Goal: Task Accomplishment & Management: Use online tool/utility

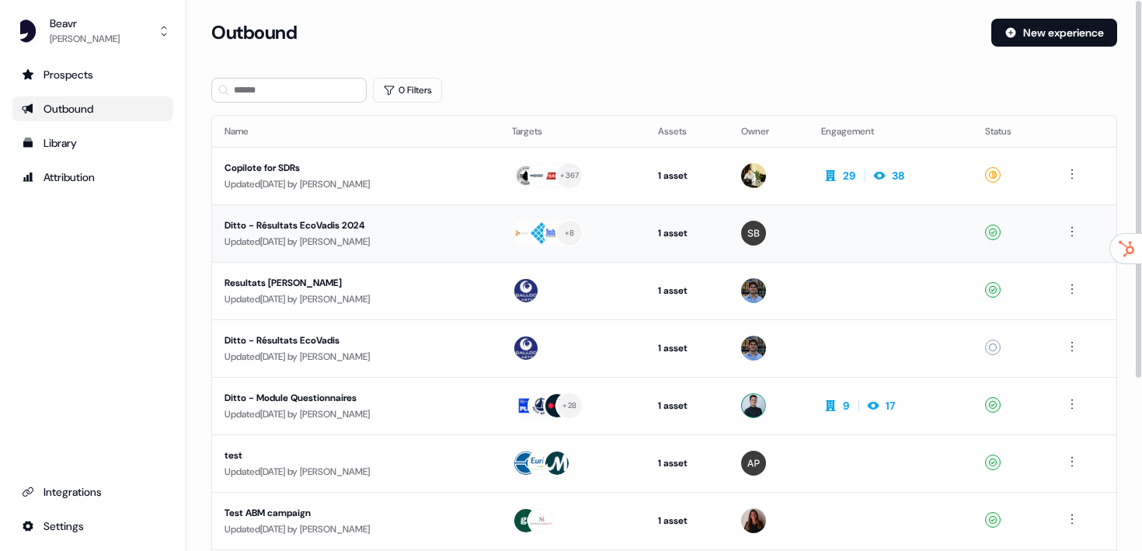
click at [325, 224] on div "Ditto - Résultats EcoVadis 2024" at bounding box center [355, 225] width 263 height 16
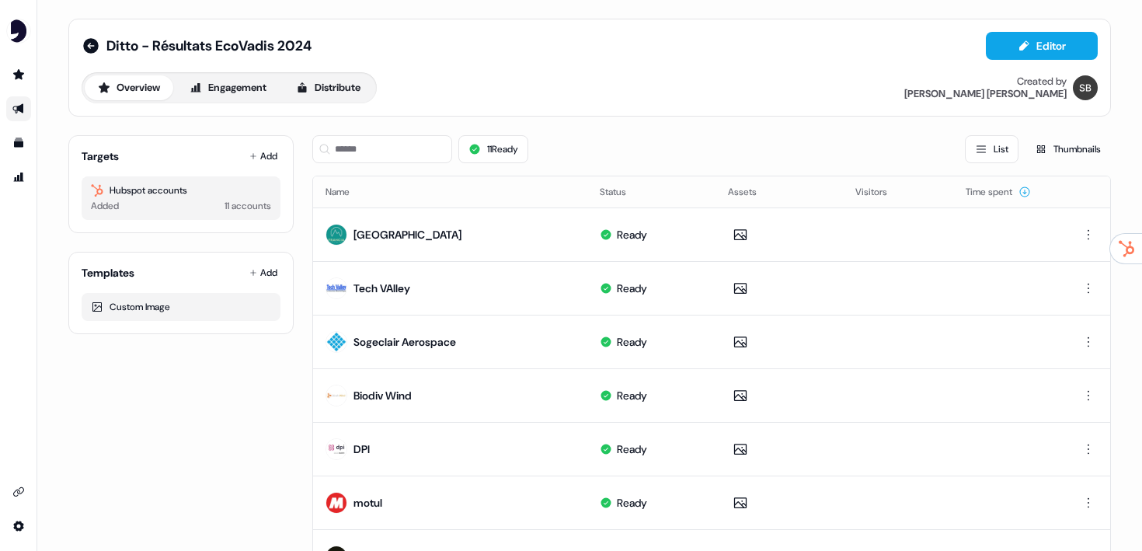
click at [261, 170] on div "Targets Add Hubspot accounts Added 11 accounts" at bounding box center [180, 184] width 225 height 98
click at [260, 153] on button "Add" at bounding box center [263, 156] width 34 height 22
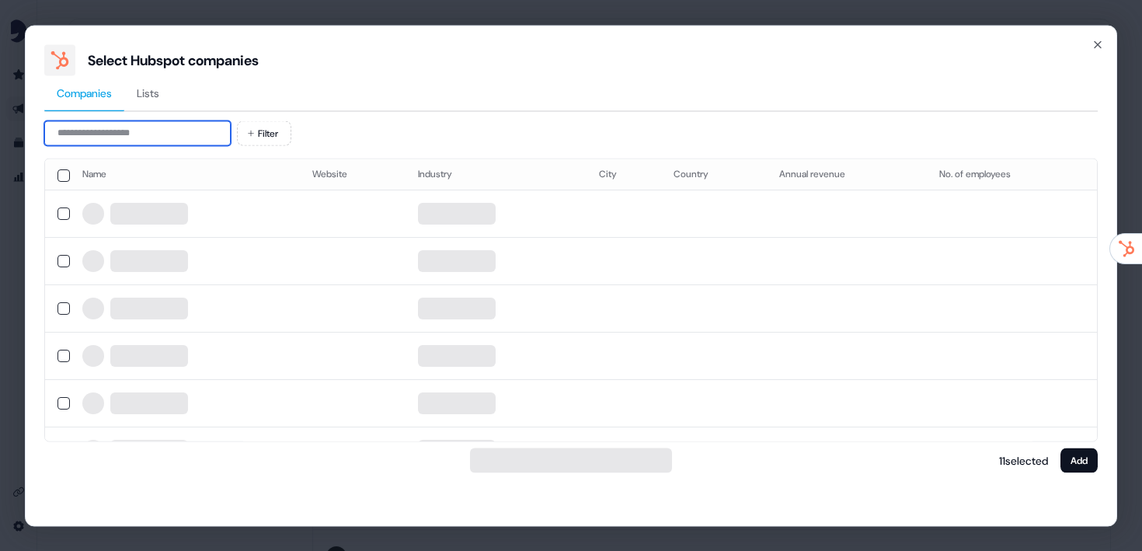
click at [173, 133] on input at bounding box center [137, 132] width 186 height 25
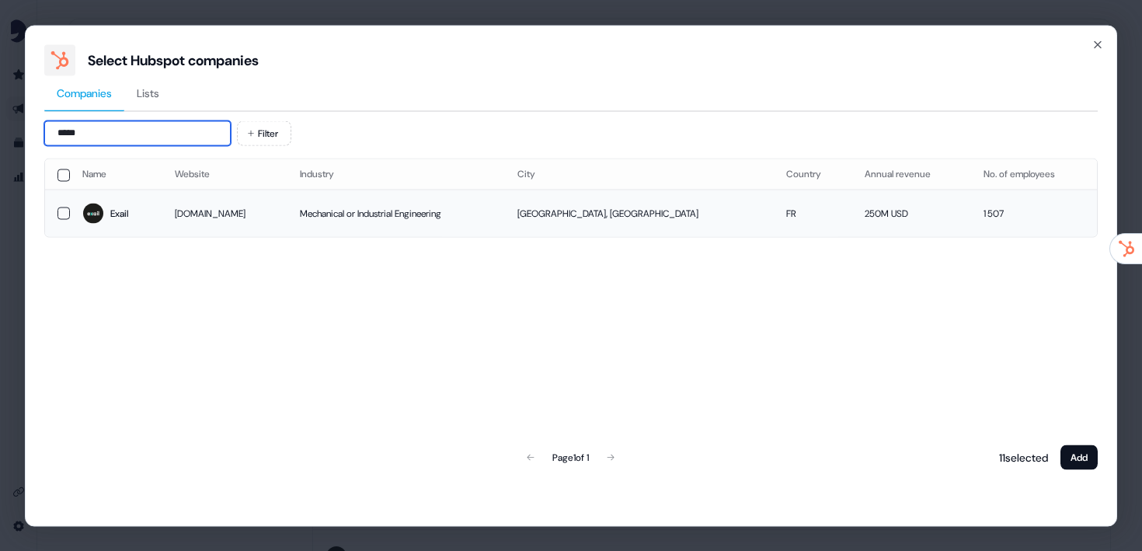
type input "*****"
click at [45, 207] on td at bounding box center [57, 213] width 25 height 47
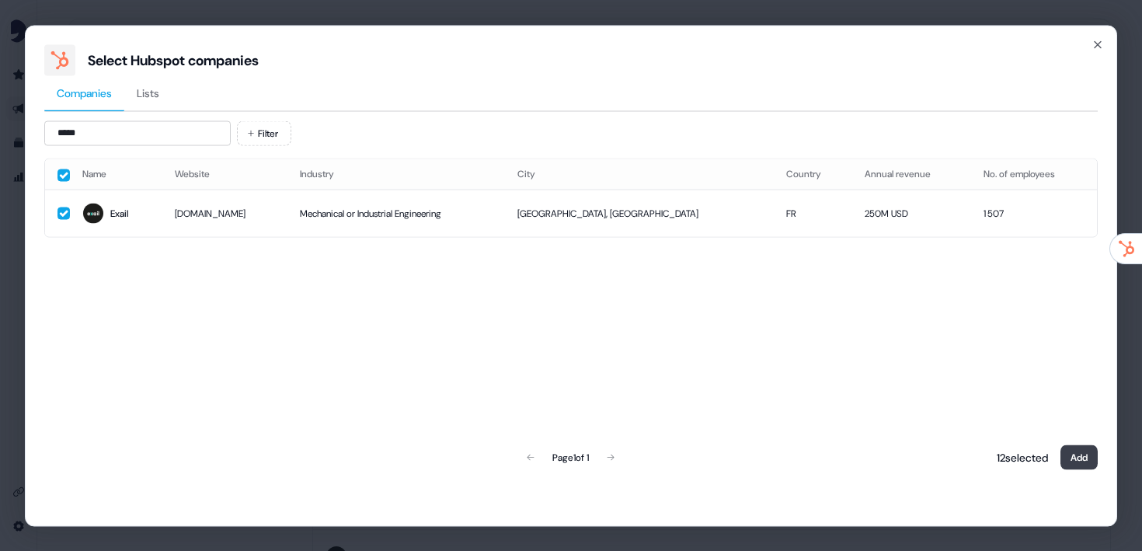
click at [1091, 460] on button "Add" at bounding box center [1078, 456] width 37 height 25
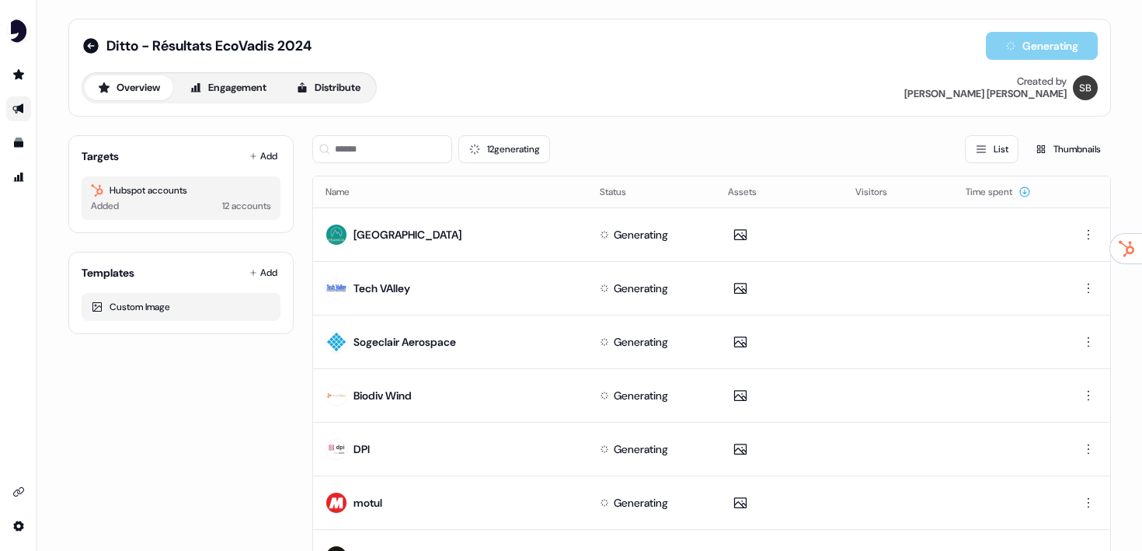
scroll to position [350, 0]
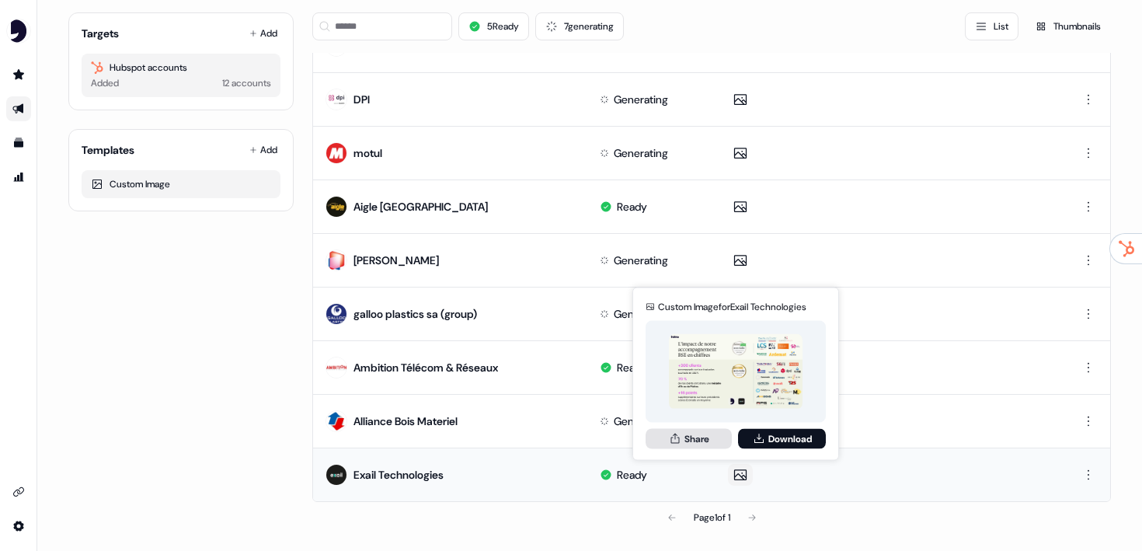
click at [697, 433] on button "Share" at bounding box center [688, 438] width 86 height 20
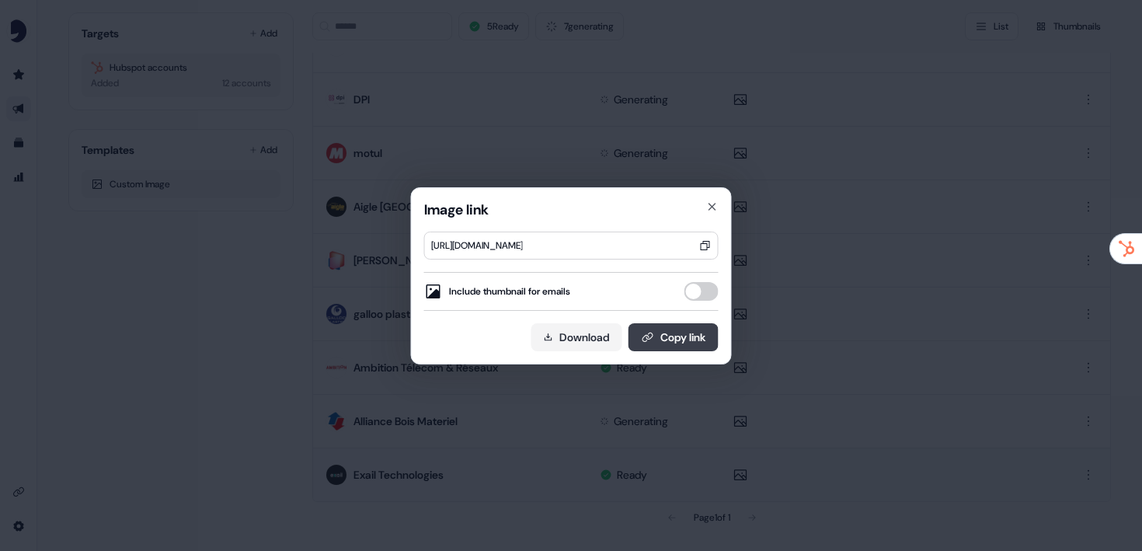
click at [659, 343] on button "Copy link" at bounding box center [673, 337] width 90 height 28
